Goal: Check status: Check status

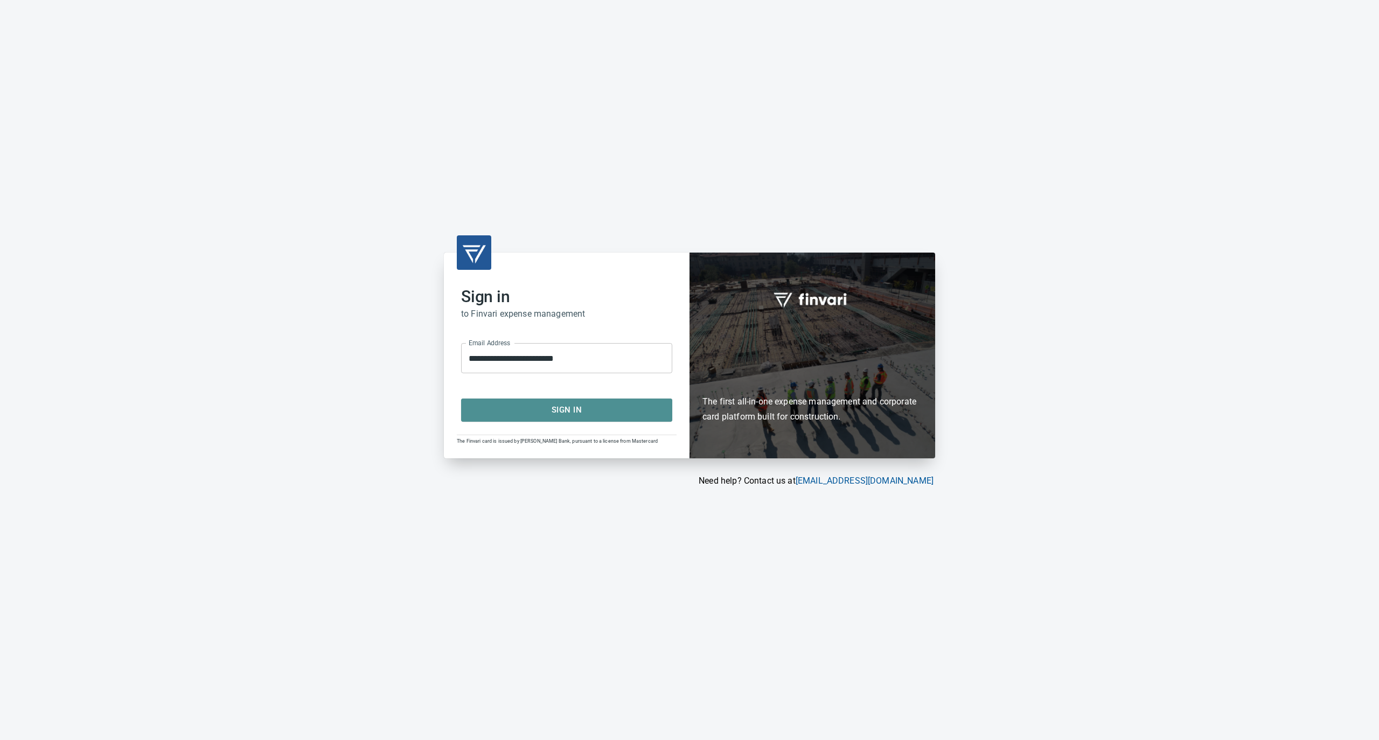
click at [519, 416] on span "Sign In" at bounding box center [566, 410] width 187 height 14
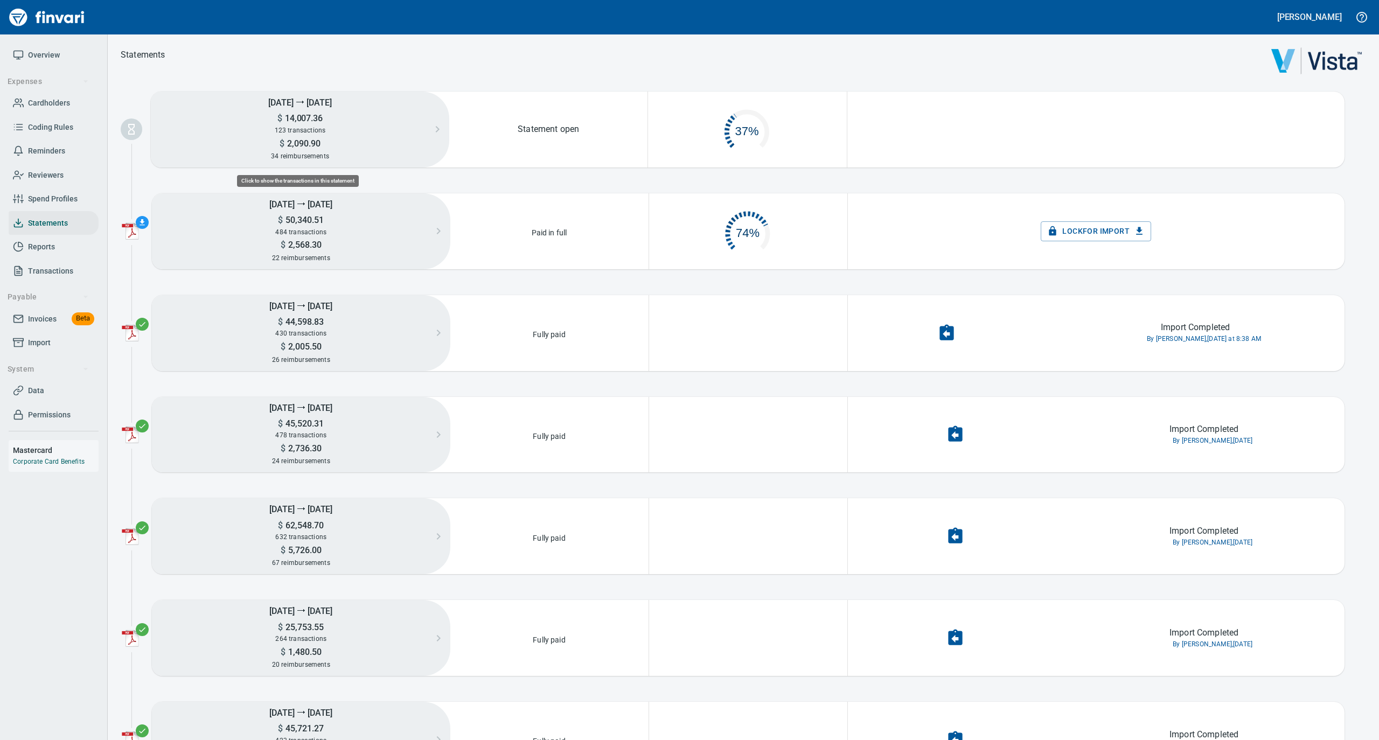
scroll to position [52, 186]
click at [59, 97] on span "Cardholders" at bounding box center [49, 102] width 42 height 13
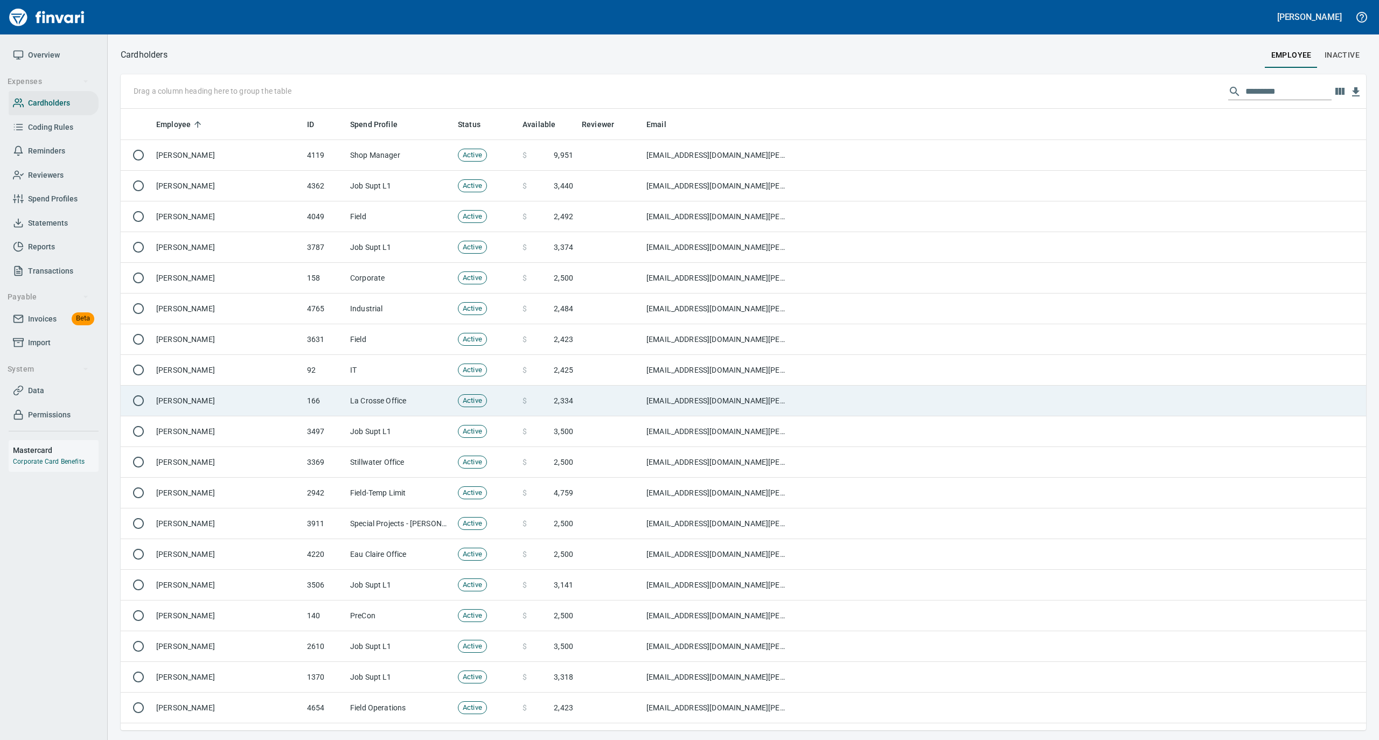
scroll to position [611, 1223]
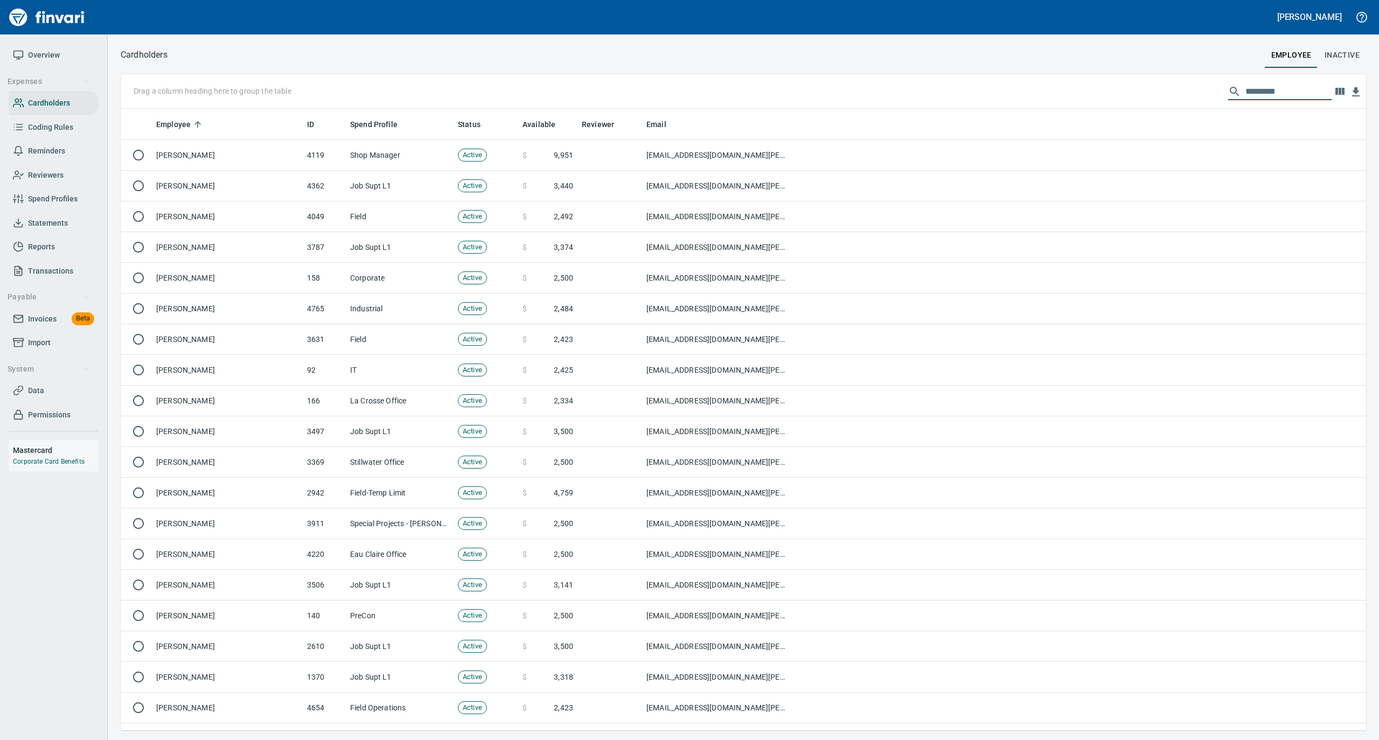
click at [1254, 90] on input "text" at bounding box center [1288, 91] width 86 height 17
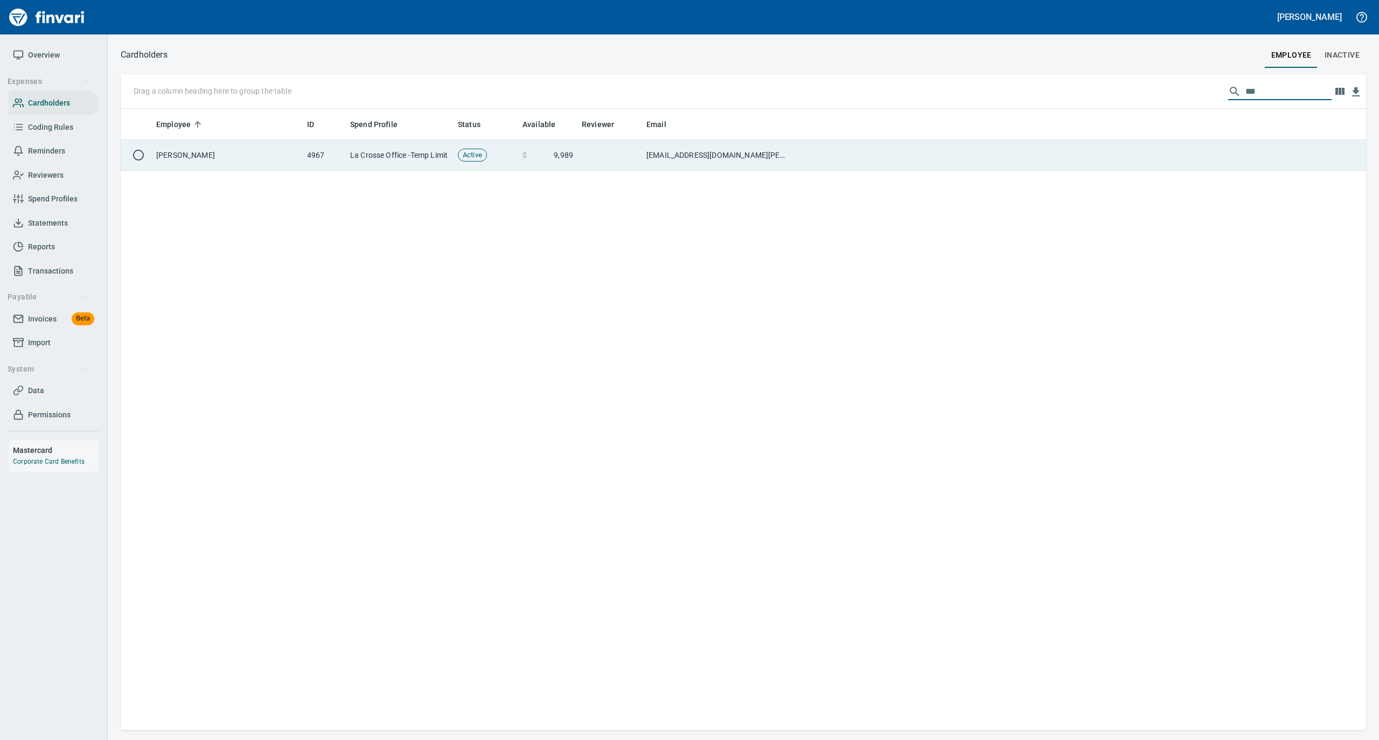
type input "***"
click at [807, 154] on td at bounding box center [1079, 155] width 573 height 31
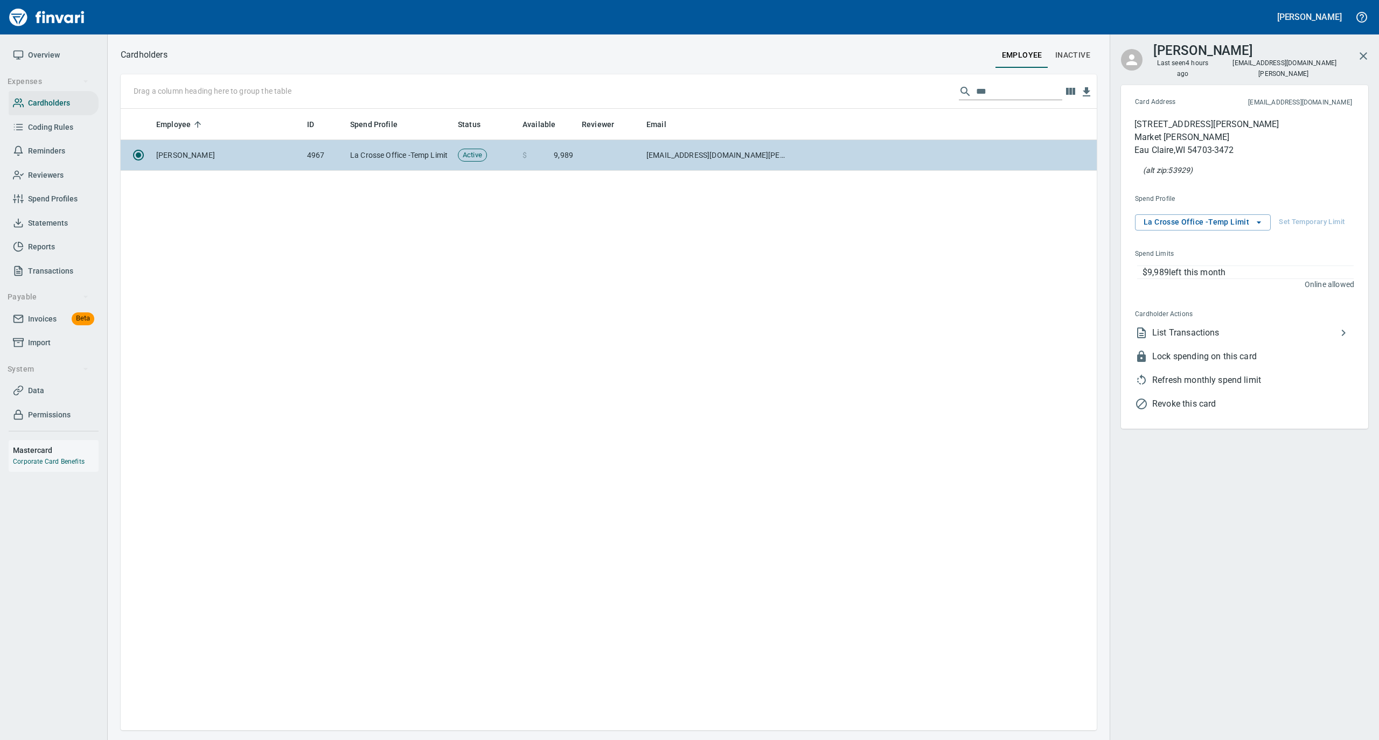
scroll to position [611, 965]
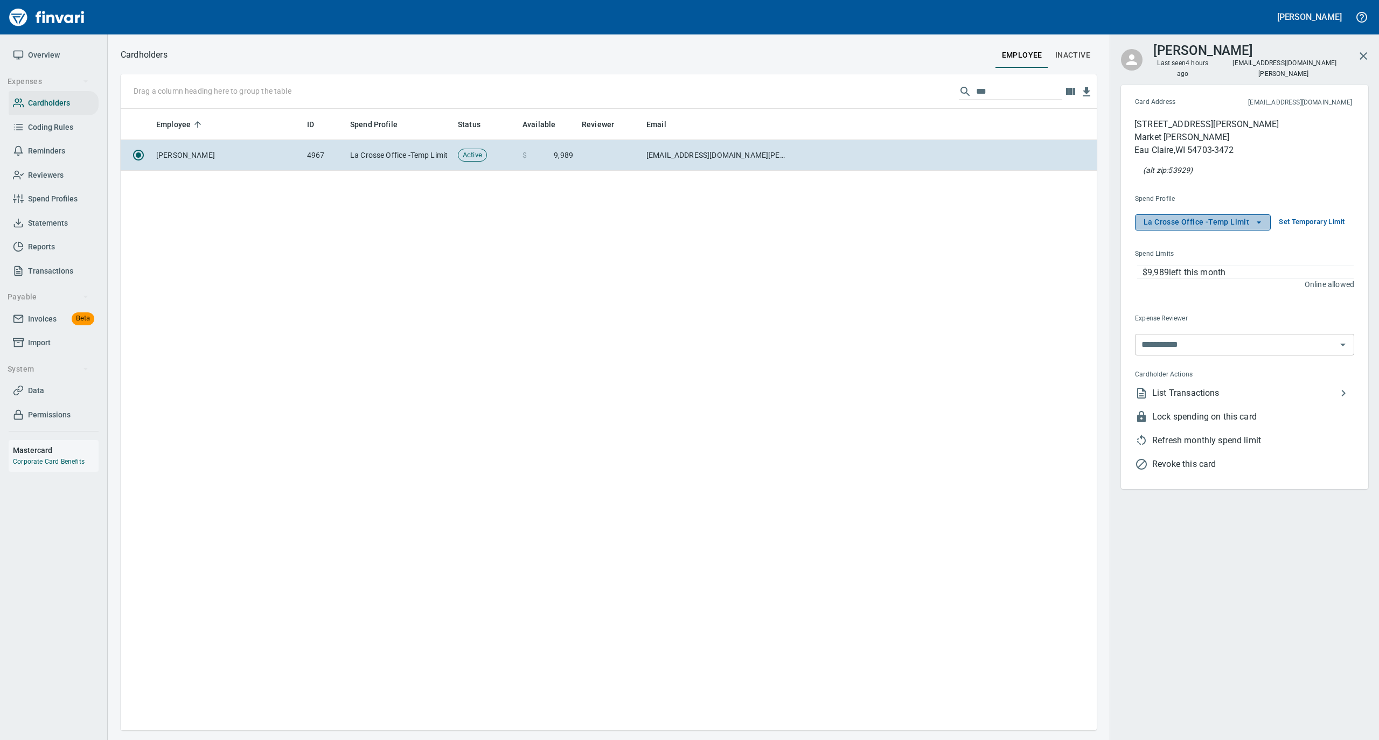
click at [1254, 217] on icon "button" at bounding box center [1258, 222] width 11 height 11
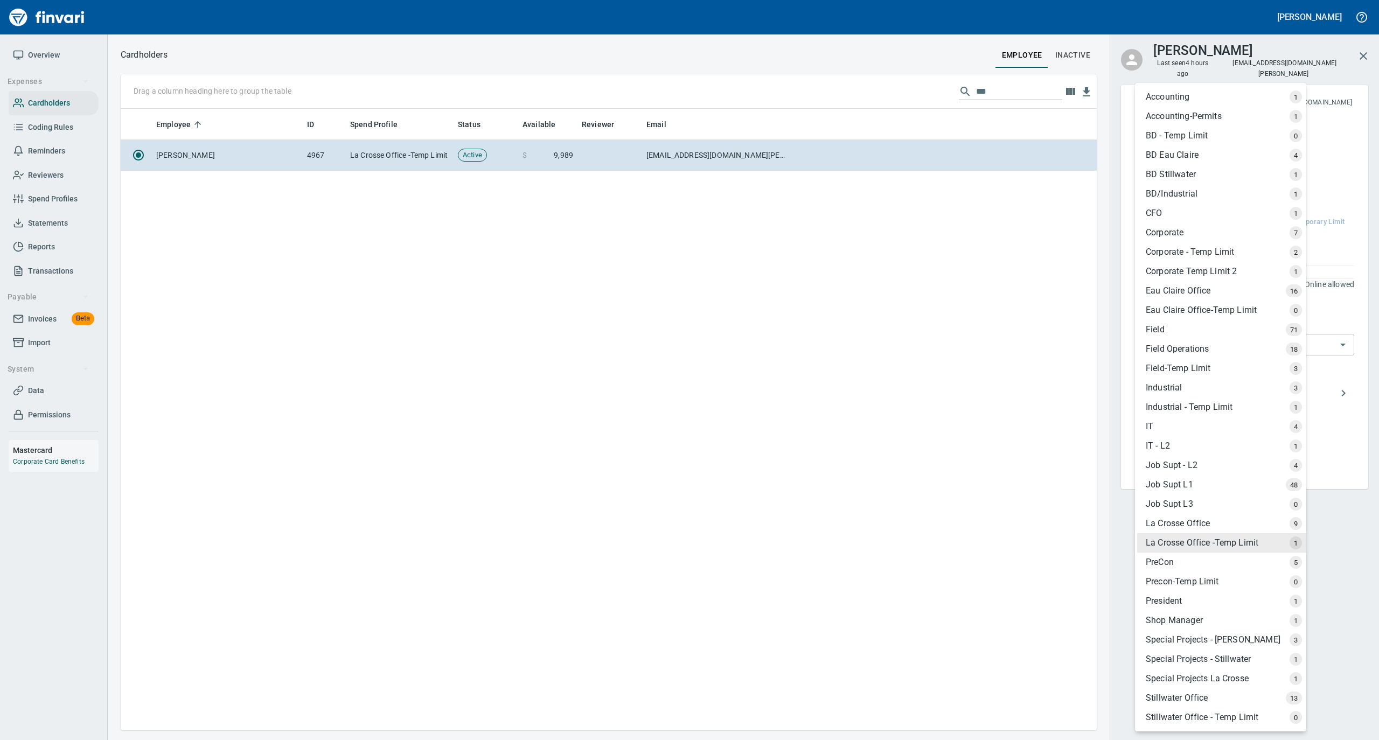
click at [1200, 518] on div "La Crosse Office" at bounding box center [1221, 523] width 169 height 19
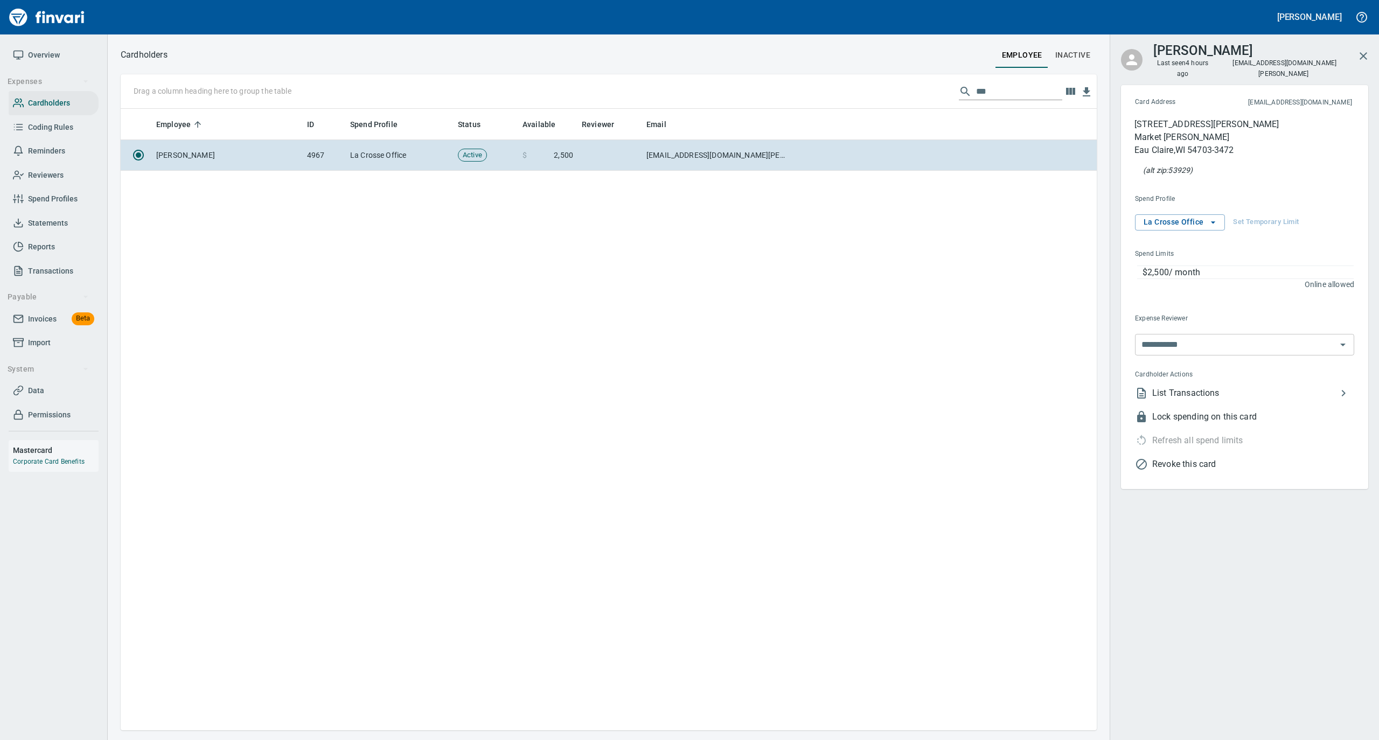
click at [1201, 387] on span "List Transactions" at bounding box center [1244, 393] width 185 height 13
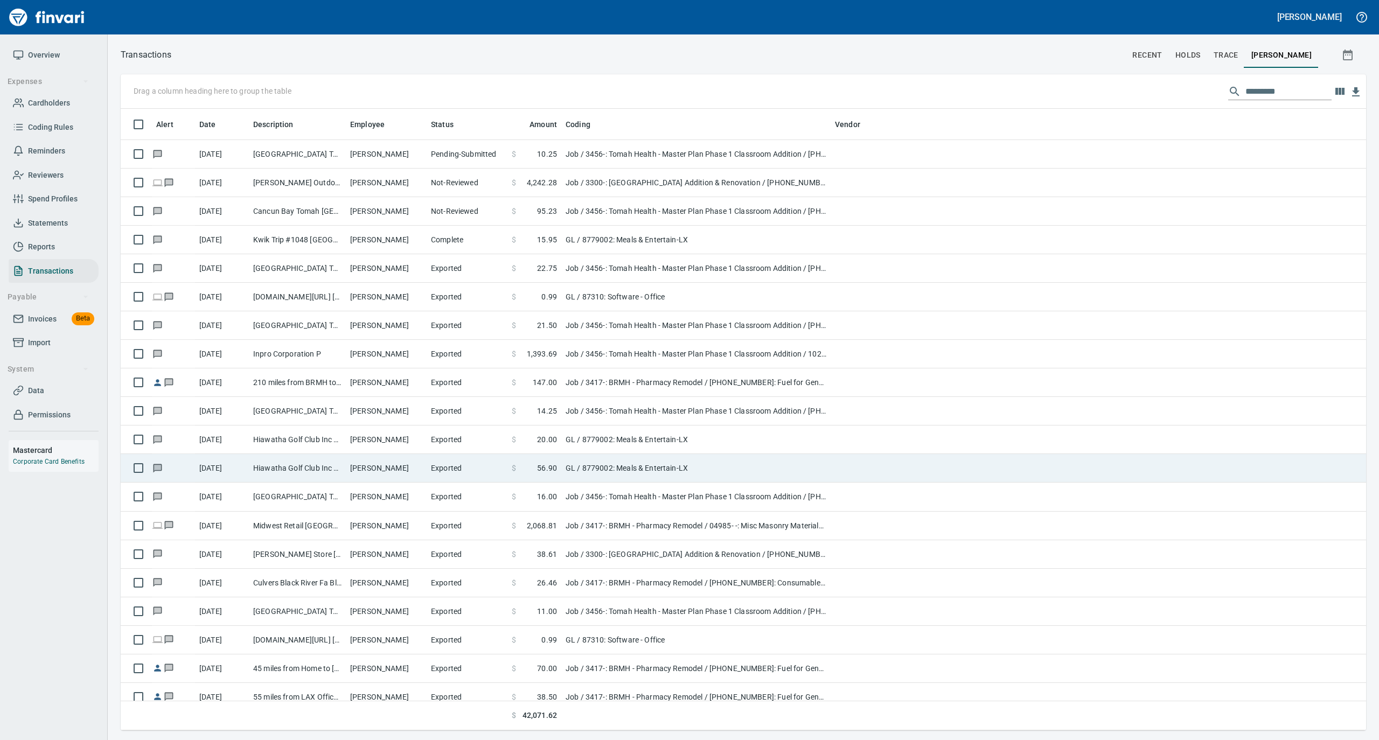
scroll to position [611, 1223]
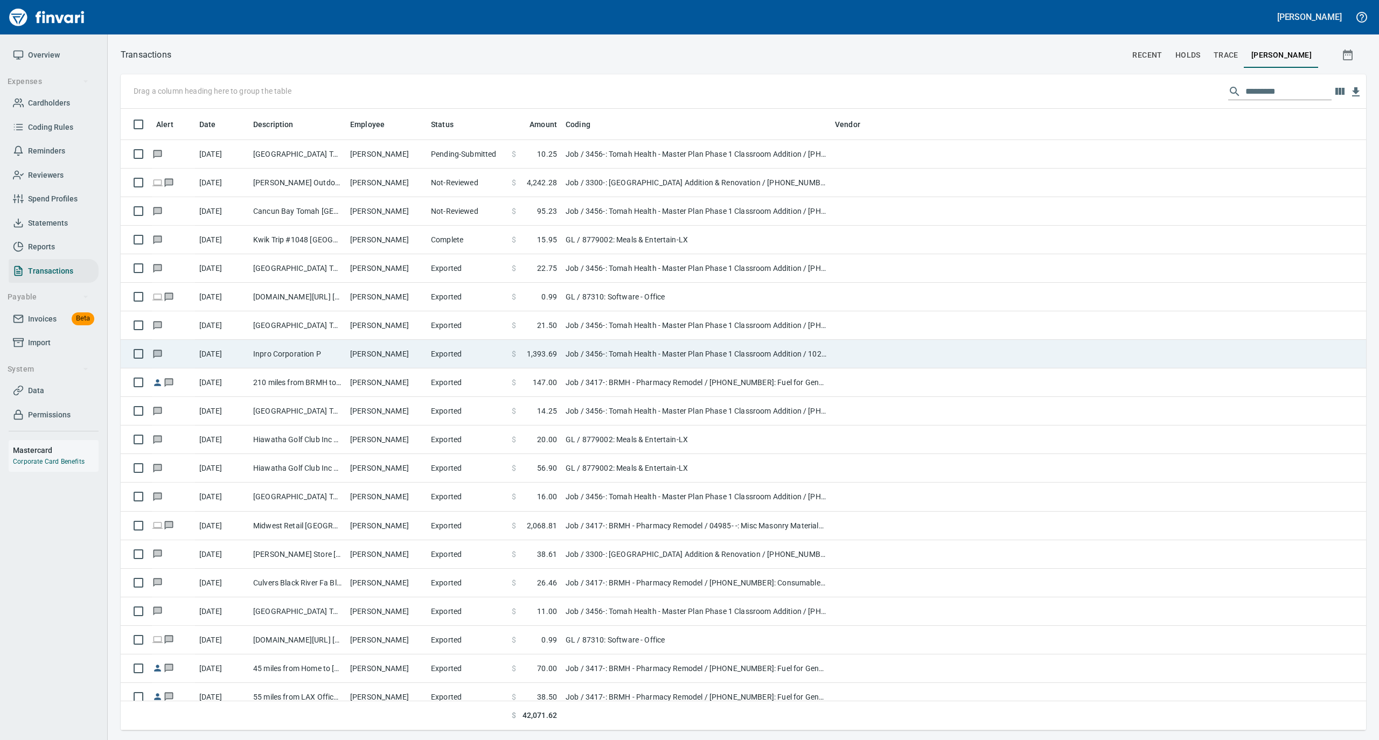
drag, startPoint x: 414, startPoint y: 354, endPoint x: 408, endPoint y: 355, distance: 5.5
click at [412, 354] on td "[PERSON_NAME]" at bounding box center [386, 354] width 81 height 29
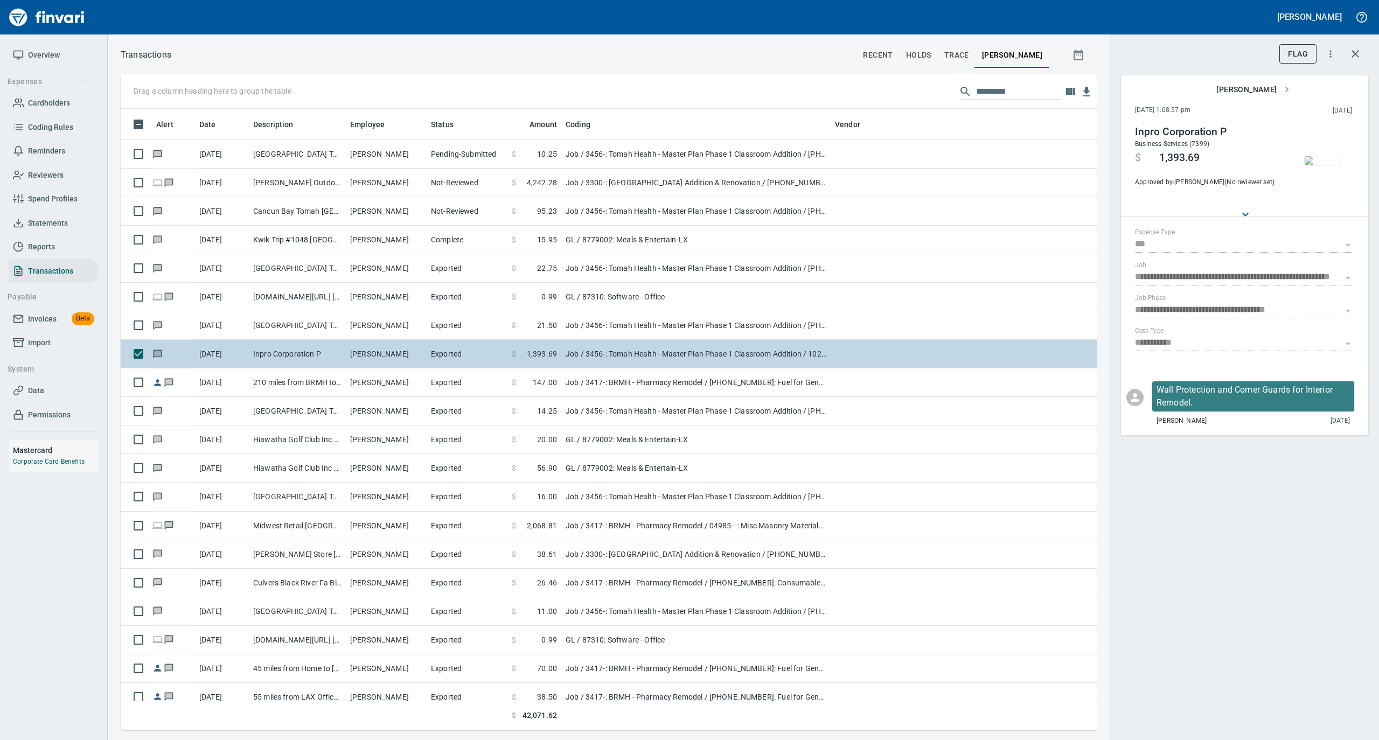
scroll to position [611, 954]
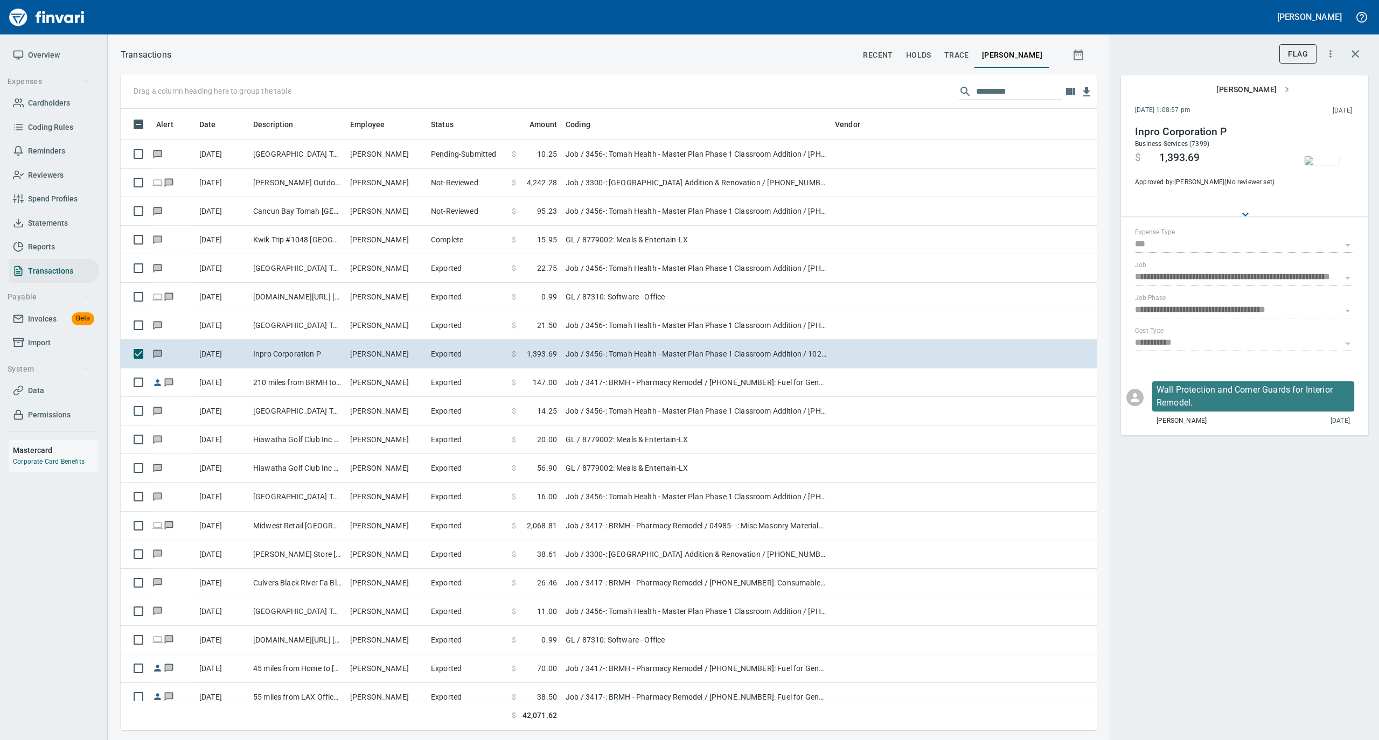
click at [1313, 158] on img "button" at bounding box center [1321, 160] width 34 height 9
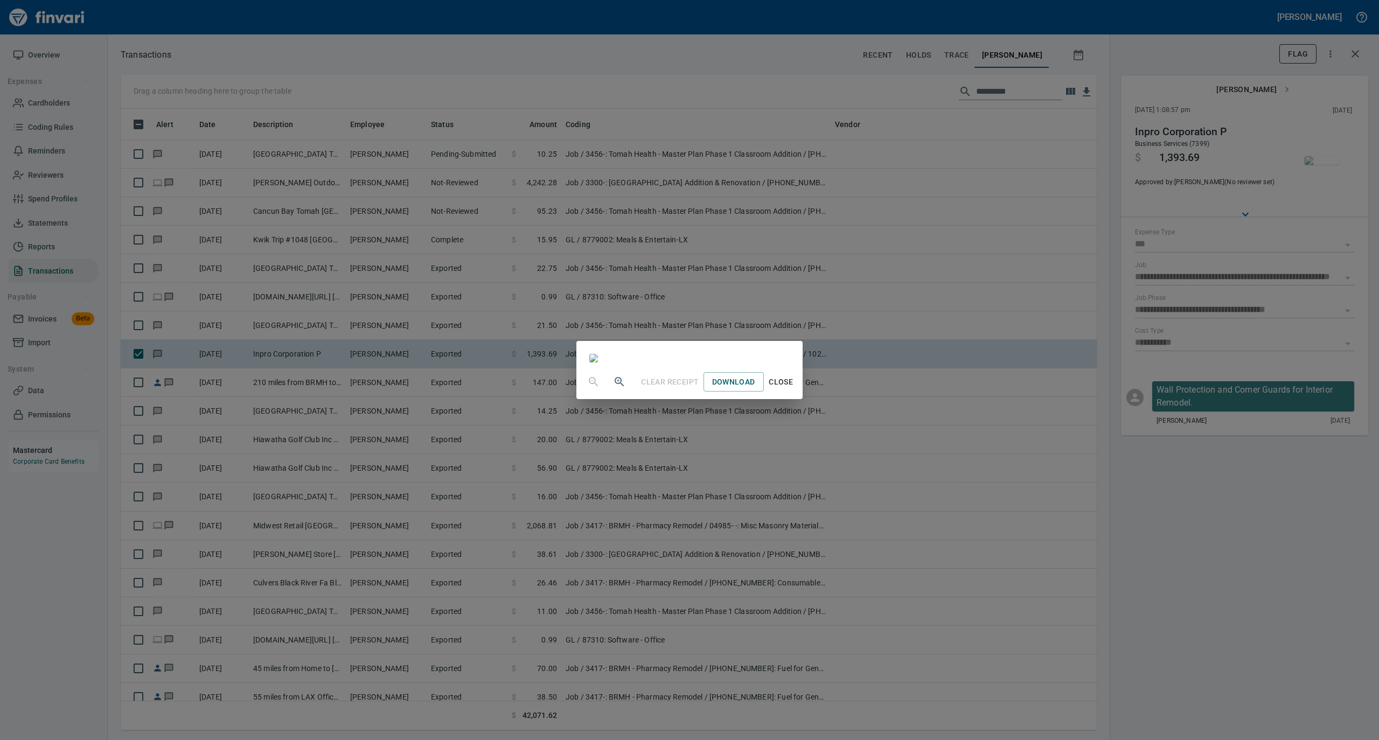
click at [794, 389] on span "Close" at bounding box center [781, 381] width 26 height 13
